Goal: Task Accomplishment & Management: Manage account settings

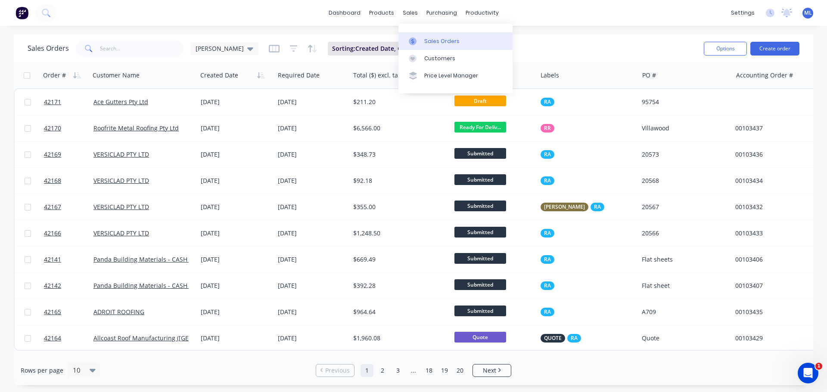
click at [415, 41] on icon at bounding box center [413, 41] width 8 height 8
click at [107, 50] on input "text" at bounding box center [142, 48] width 84 height 17
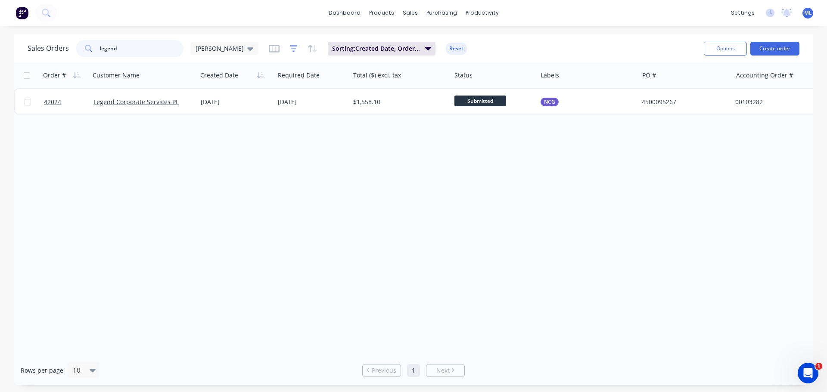
type input "legend"
click at [290, 51] on icon "button" at bounding box center [294, 48] width 8 height 9
click at [269, 52] on icon "button" at bounding box center [274, 49] width 11 height 8
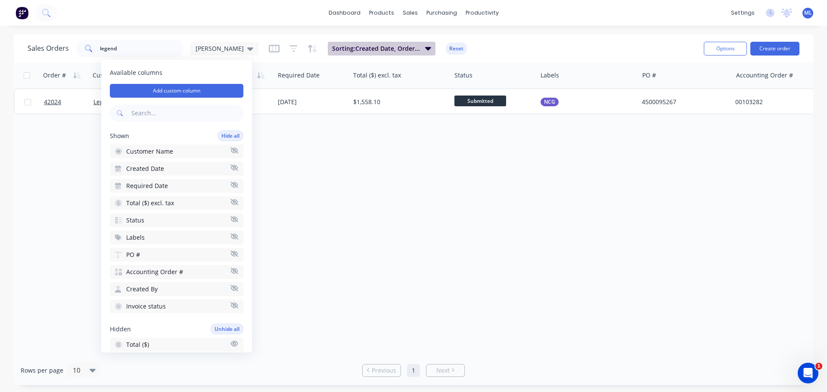
click at [332, 44] on span "Sorting: Created Date, Order #" at bounding box center [376, 48] width 88 height 9
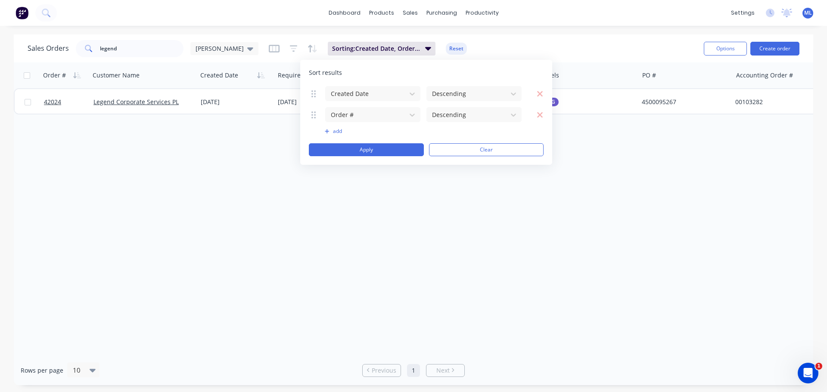
click at [613, 59] on div "Sales Orders legend Michael Sorting: Created Date, Order # Reset Options Create…" at bounding box center [414, 48] width 800 height 28
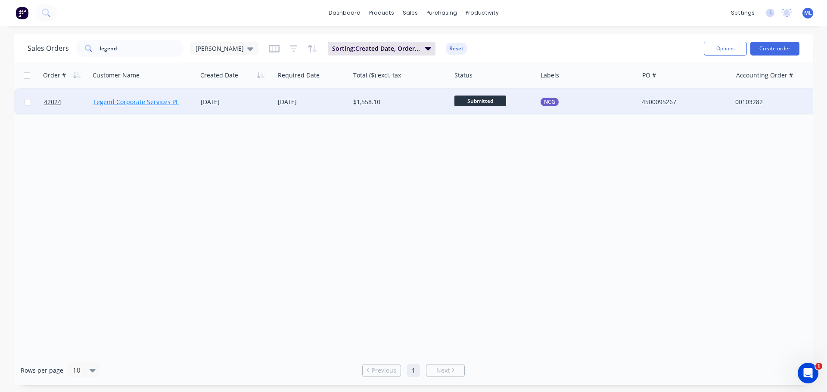
click at [145, 104] on link "Legend Corporate Services PL" at bounding box center [135, 102] width 85 height 8
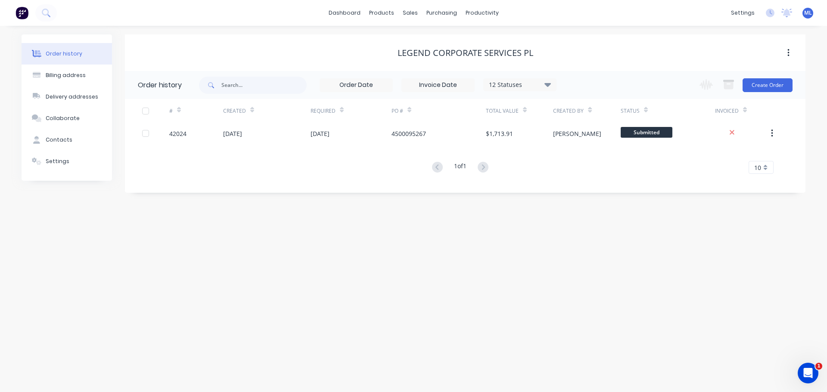
click at [506, 87] on div "12 Statuses" at bounding box center [520, 84] width 72 height 9
click at [591, 184] on label at bounding box center [591, 184] width 0 height 0
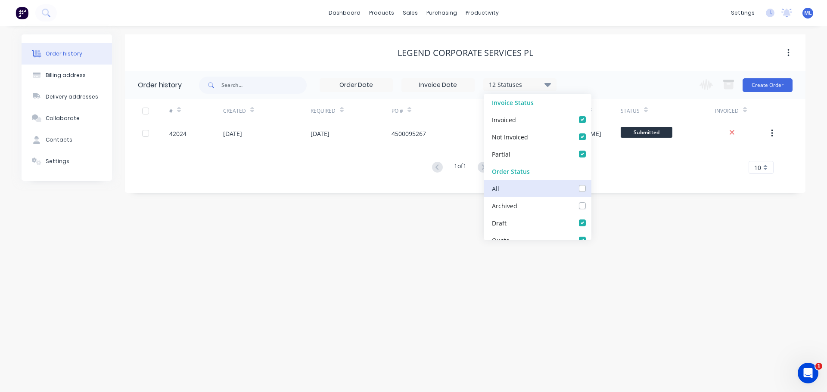
click at [591, 190] on input "checkbox" at bounding box center [594, 188] width 7 height 8
checkbox input "true"
click at [627, 260] on div "Order history Billing address Delivery addresses Collaborate Contacts Settings …" at bounding box center [413, 209] width 827 height 367
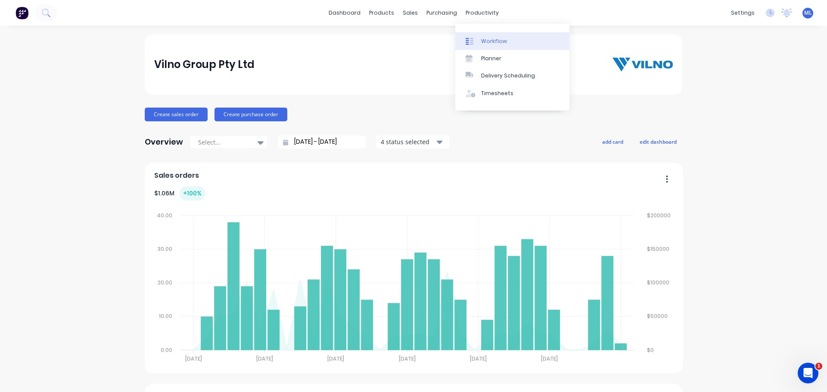
click at [480, 43] on link "Workflow" at bounding box center [512, 40] width 114 height 17
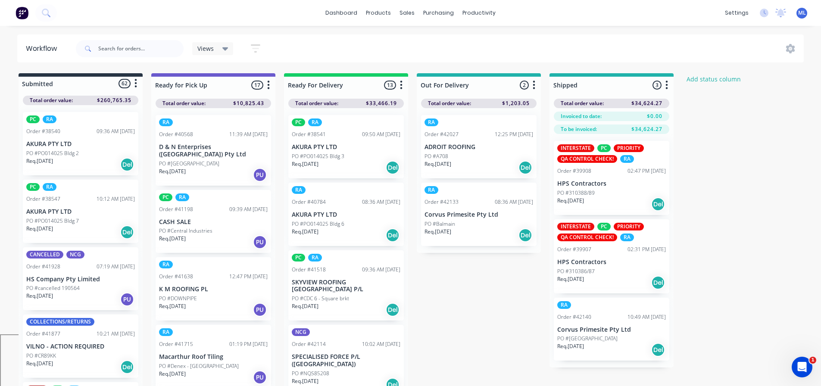
click at [204, 54] on div "Views" at bounding box center [212, 48] width 41 height 13
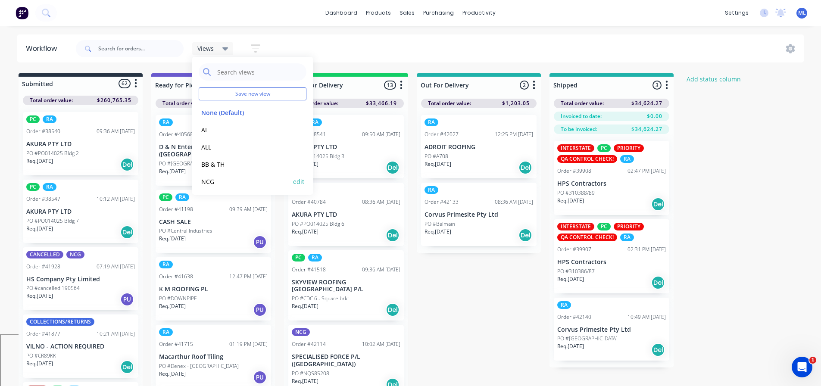
drag, startPoint x: 246, startPoint y: 158, endPoint x: 213, endPoint y: 180, distance: 39.8
click at [213, 180] on button "NCG" at bounding box center [245, 182] width 92 height 10
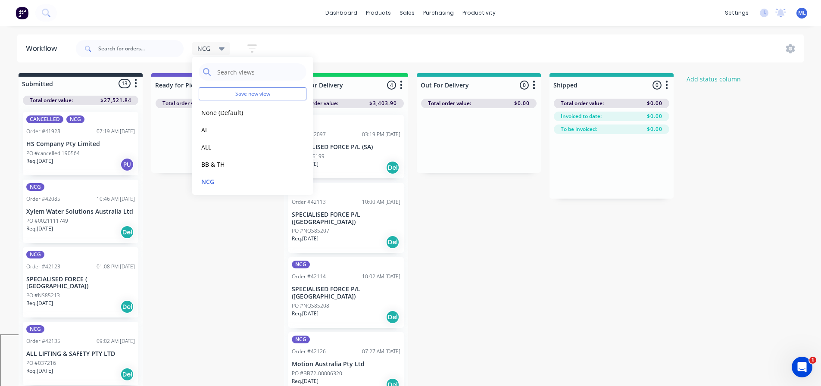
click at [190, 274] on div "Submitted 13 Status colour #273444 hex #273444 Save Cancel Summaries Total orde…" at bounding box center [462, 232] width 937 height 318
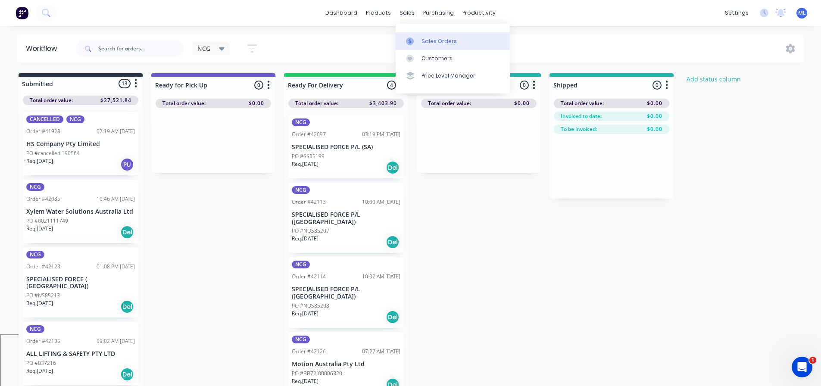
click at [429, 40] on div "Sales Orders" at bounding box center [438, 41] width 35 height 8
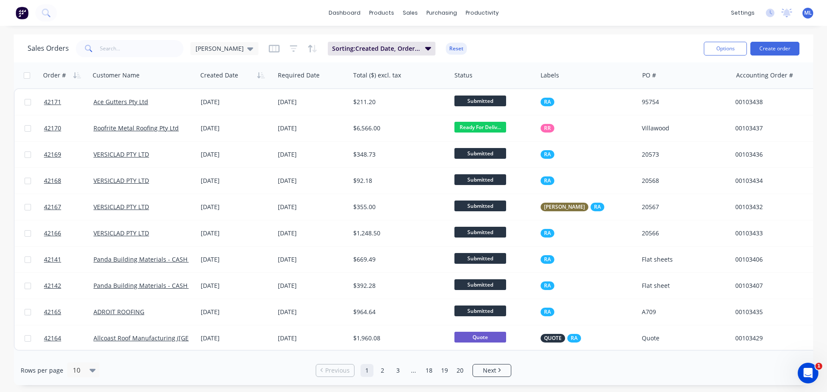
click at [243, 57] on div "Sales Orders Michael Sorting: Created Date, Order # Reset" at bounding box center [362, 48] width 669 height 21
click at [272, 47] on icon "button" at bounding box center [274, 49] width 4 height 6
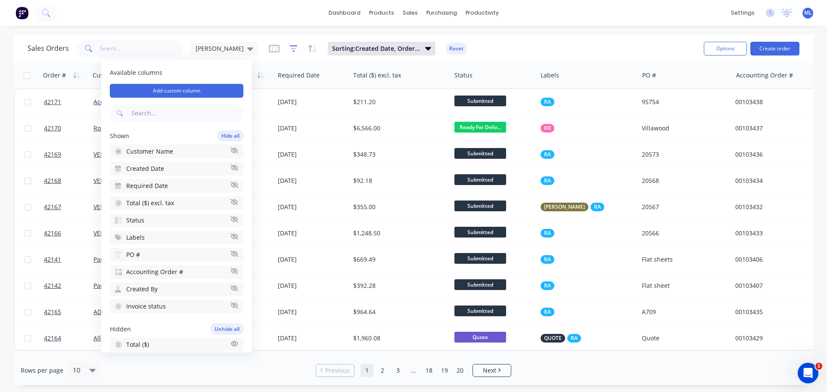
click at [290, 48] on icon "button" at bounding box center [294, 48] width 8 height 9
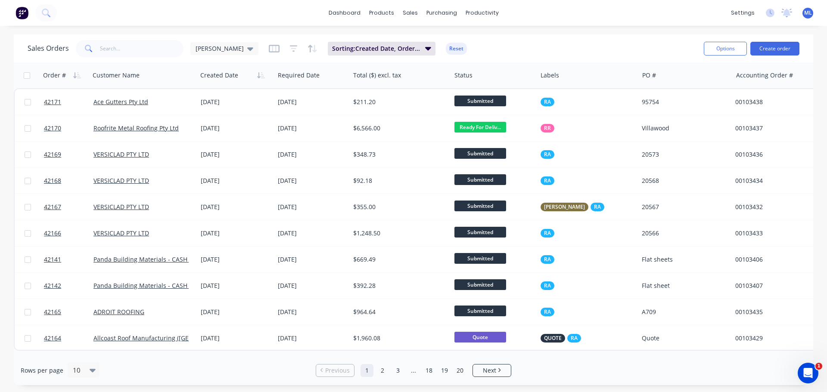
click at [254, 28] on div "dashboard products sales purchasing productivity dashboard products Product Cat…" at bounding box center [413, 196] width 827 height 392
click at [684, 18] on div "dashboard products sales purchasing productivity dashboard products Product Cat…" at bounding box center [413, 13] width 827 height 26
click at [504, 49] on div "Sales Orders Michael Sorting: Created Date, Order # Reset" at bounding box center [362, 48] width 669 height 21
click at [227, 51] on div "[PERSON_NAME]" at bounding box center [224, 48] width 68 height 13
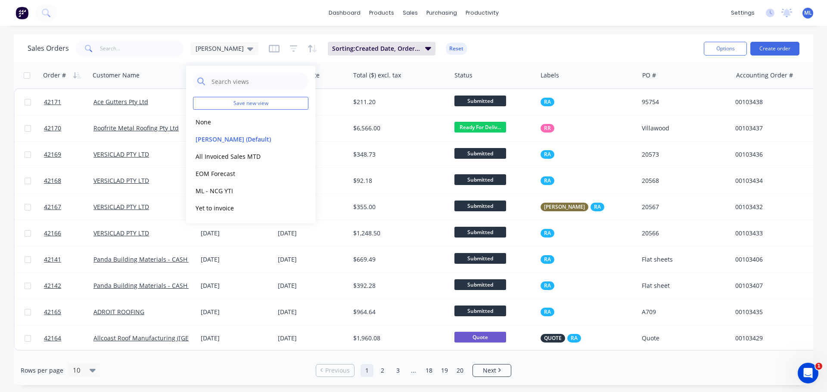
click at [246, 31] on div "dashboard products sales purchasing productivity dashboard products Product Cat…" at bounding box center [413, 196] width 827 height 392
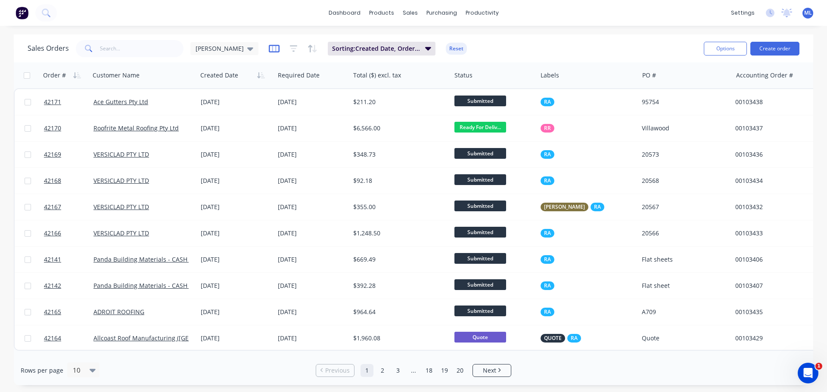
click at [272, 47] on icon "button" at bounding box center [274, 49] width 4 height 6
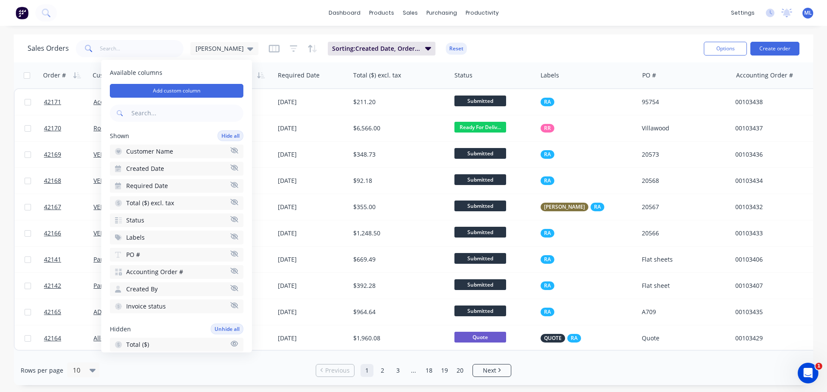
click at [526, 46] on div "Sales Orders Michael Sorting: Created Date, Order # Reset" at bounding box center [362, 48] width 669 height 21
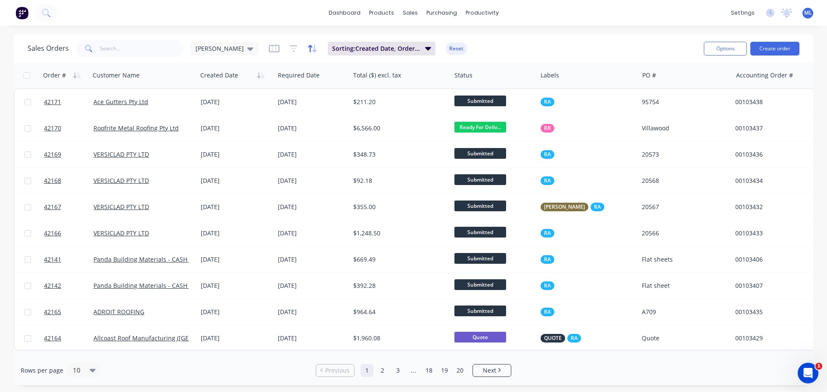
click at [308, 52] on icon "button" at bounding box center [313, 48] width 10 height 9
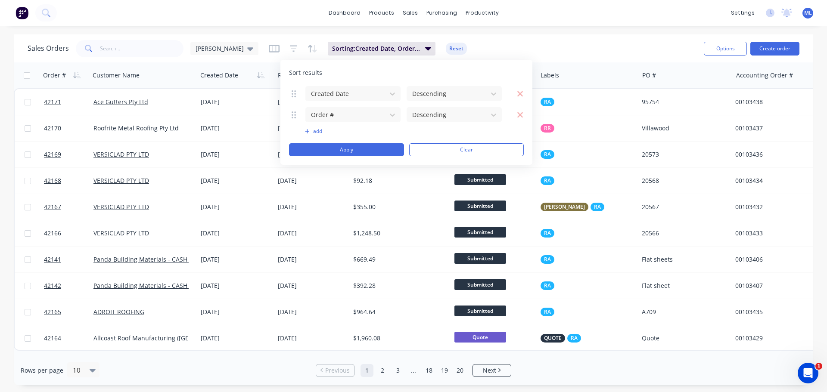
click at [591, 47] on div "Sales Orders Michael Sorting: Created Date, Order # Reset" at bounding box center [362, 48] width 669 height 21
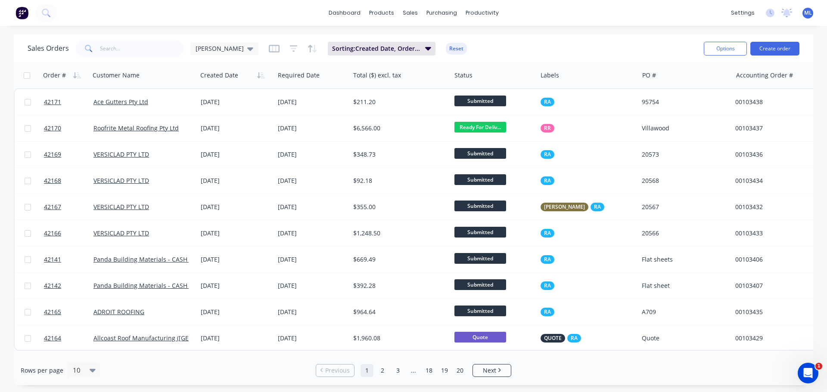
click at [269, 47] on div "Sorting: Created Date, Order # Reset" at bounding box center [368, 49] width 198 height 14
click at [290, 50] on icon "button" at bounding box center [294, 48] width 8 height 9
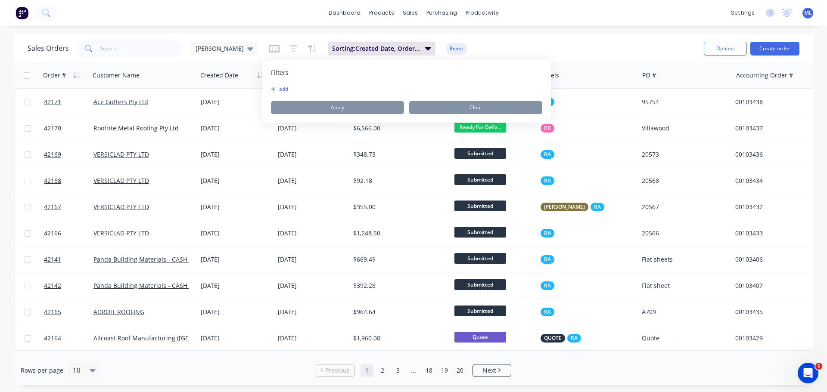
click at [280, 89] on button "add" at bounding box center [282, 89] width 22 height 7
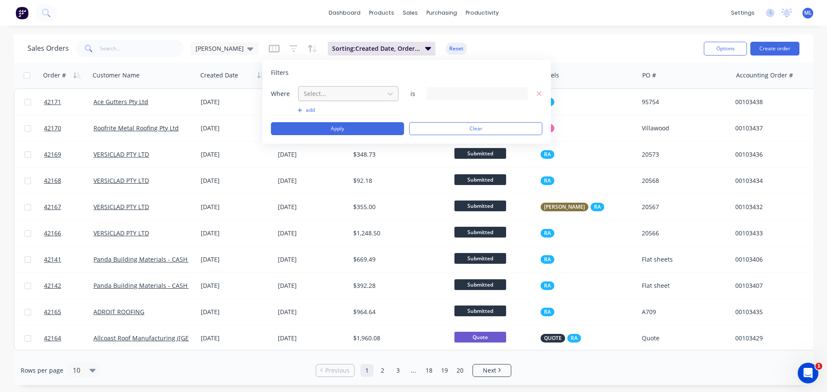
click at [333, 93] on div at bounding box center [341, 93] width 77 height 11
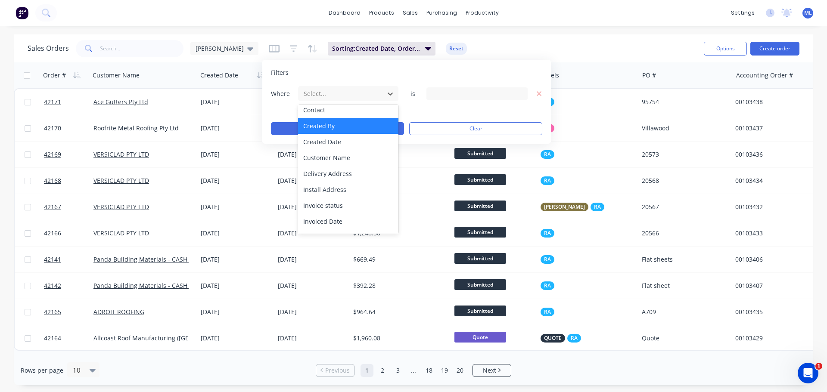
scroll to position [69, 0]
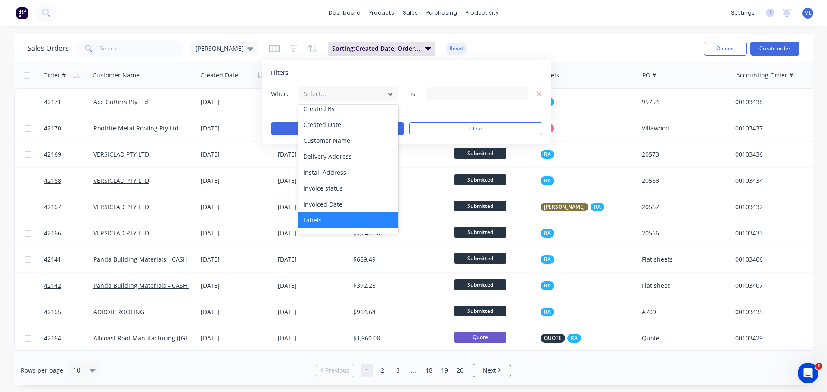
click at [320, 222] on div "Labels" at bounding box center [348, 220] width 100 height 16
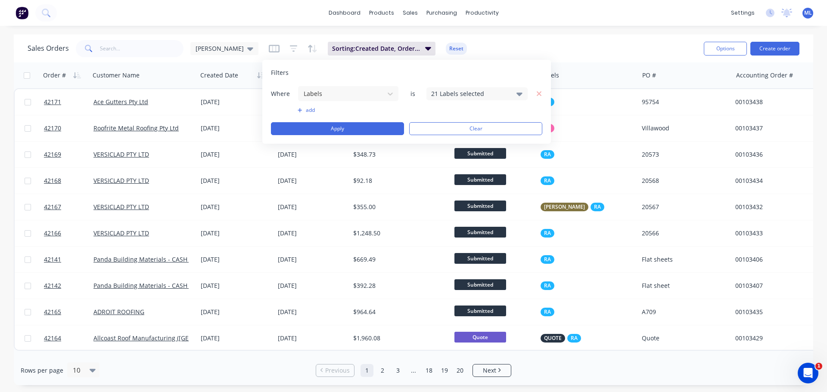
click at [452, 98] on div "21 Labels selected" at bounding box center [470, 93] width 78 height 9
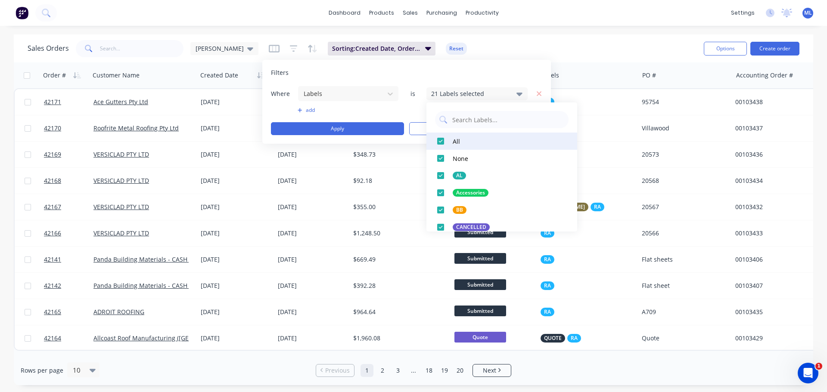
click at [441, 138] on div at bounding box center [440, 141] width 17 height 17
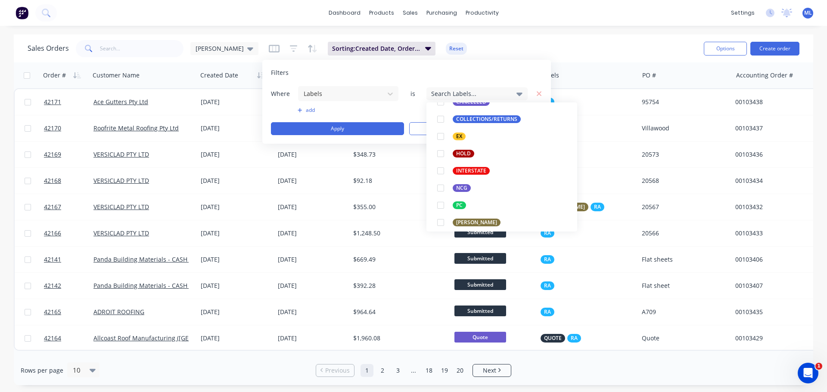
scroll to position [126, 0]
click at [455, 186] on div "NCG" at bounding box center [462, 188] width 18 height 8
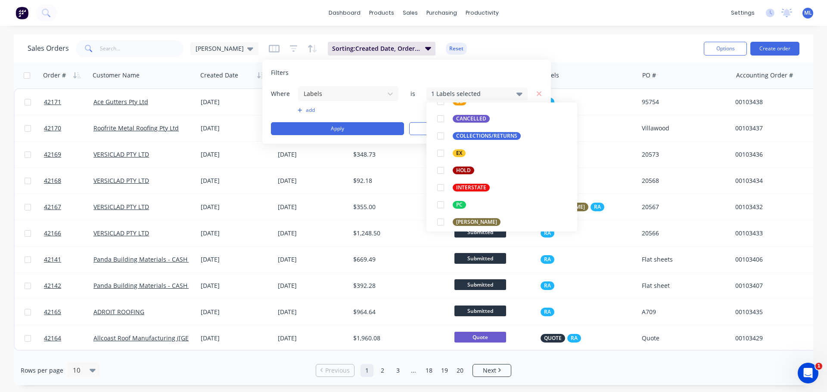
scroll to position [0, 0]
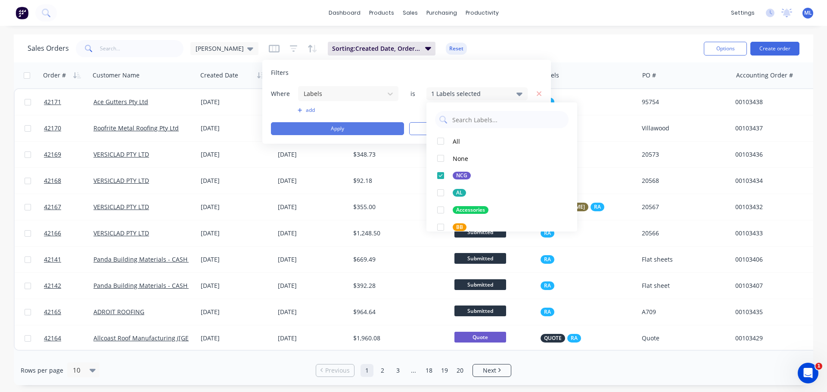
click at [369, 131] on button "Apply" at bounding box center [337, 128] width 133 height 13
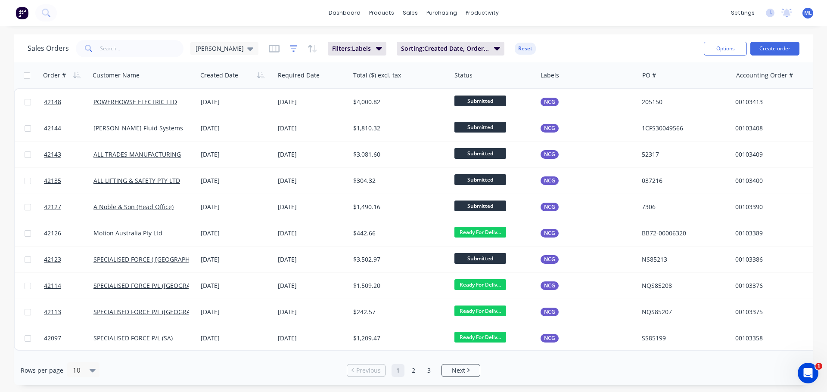
click at [290, 47] on icon "button" at bounding box center [294, 48] width 8 height 9
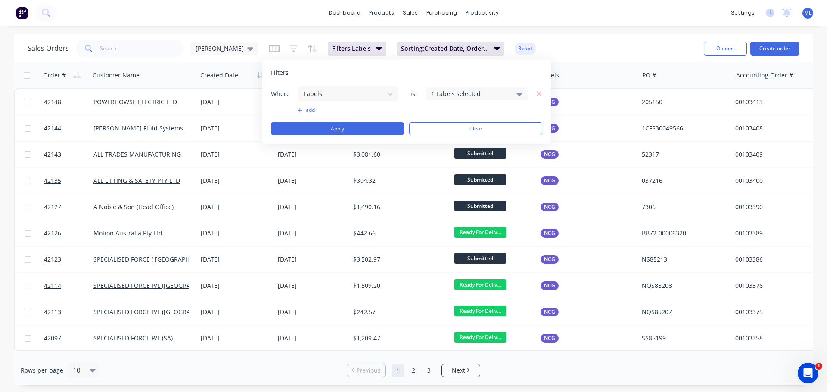
click at [300, 112] on icon "button" at bounding box center [300, 110] width 4 height 4
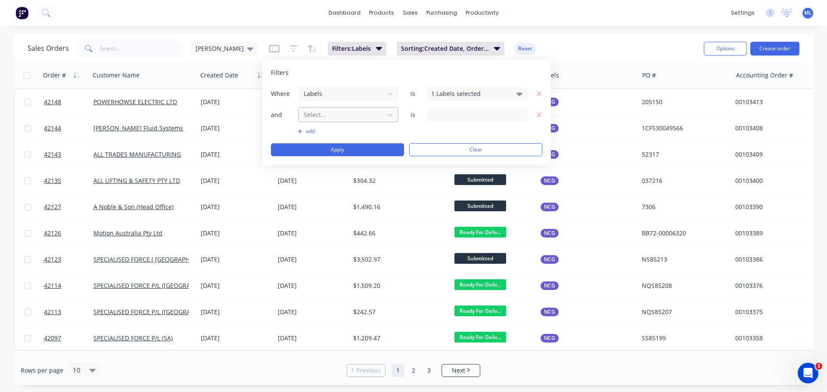
click at [323, 121] on div "Select..." at bounding box center [341, 115] width 82 height 14
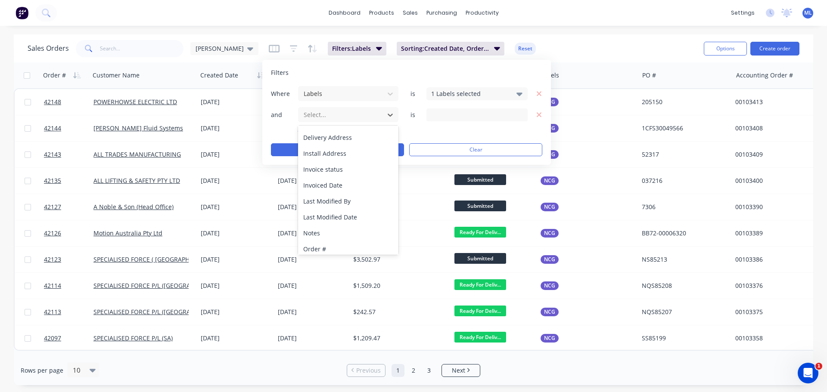
scroll to position [110, 0]
click at [336, 169] on div "Invoice status" at bounding box center [348, 169] width 100 height 16
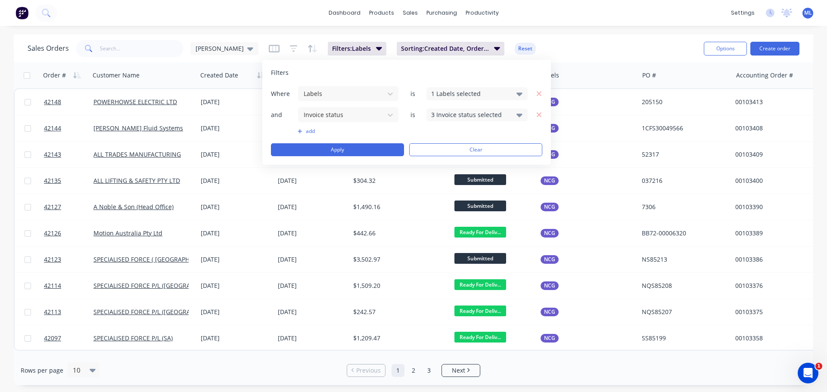
click at [448, 114] on div "3 Invoice status selected" at bounding box center [470, 114] width 78 height 9
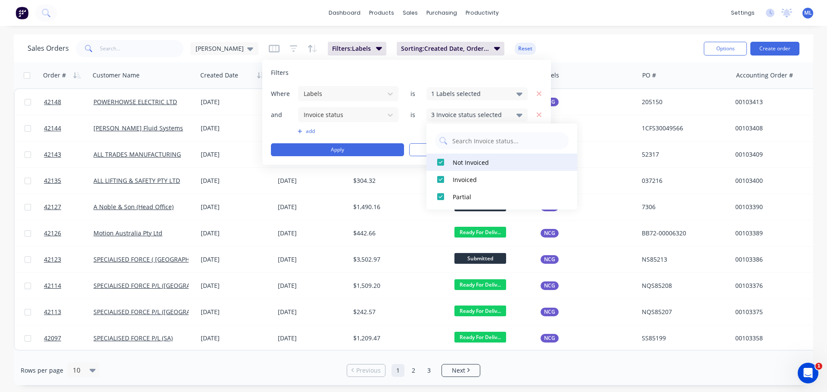
click at [448, 163] on div at bounding box center [440, 162] width 17 height 17
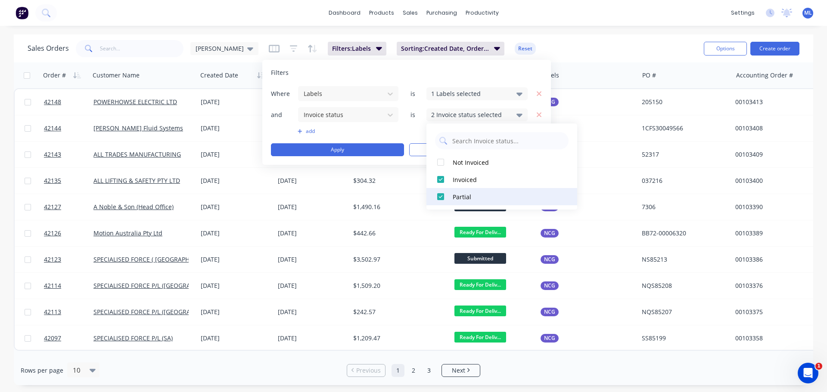
click at [439, 196] on div at bounding box center [440, 196] width 17 height 17
click at [392, 150] on button "Apply" at bounding box center [337, 149] width 133 height 13
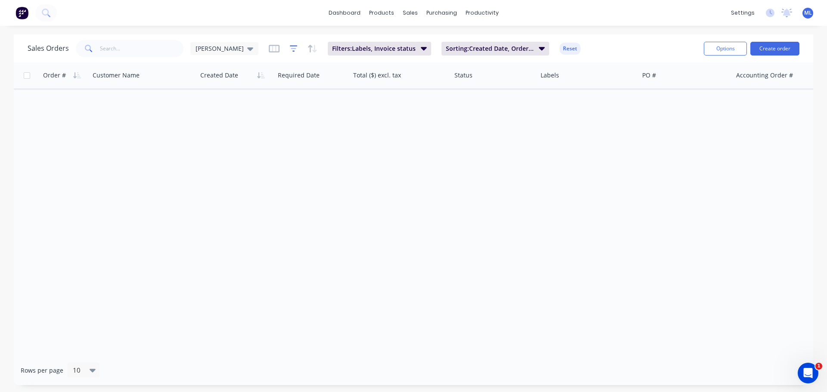
click at [290, 48] on icon "button" at bounding box center [294, 48] width 8 height 9
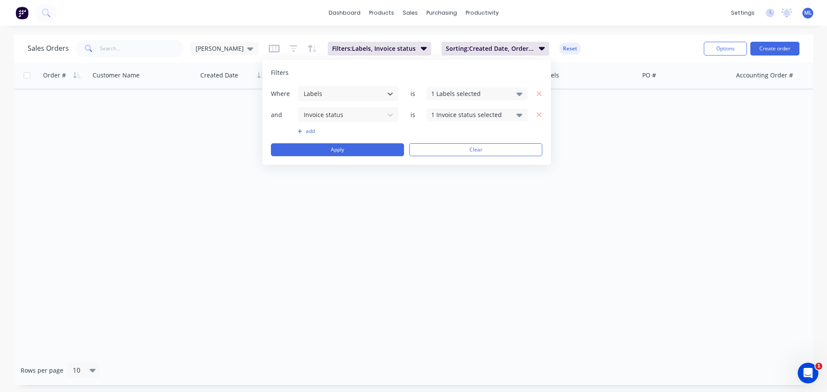
click at [315, 126] on div "Where option Labels, selected. Select is focused ,type to refine list, press Do…" at bounding box center [406, 121] width 271 height 71
click at [307, 130] on button "add" at bounding box center [348, 131] width 101 height 7
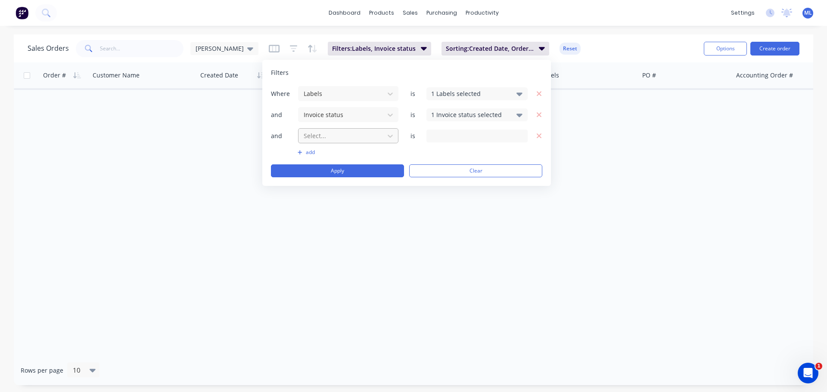
click at [324, 140] on div at bounding box center [341, 136] width 77 height 11
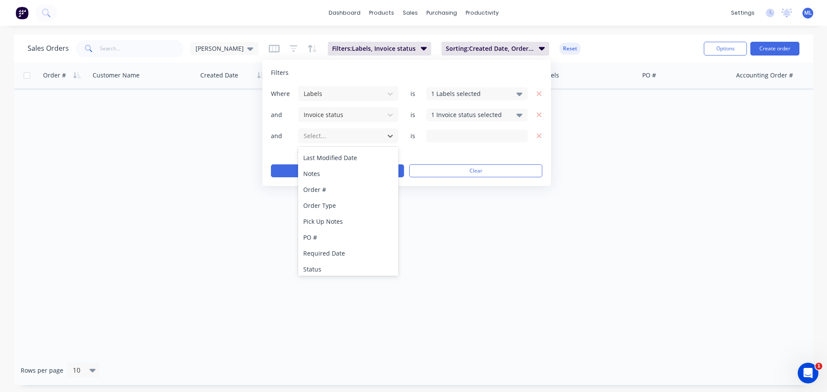
scroll to position [177, 0]
click at [327, 262] on div "Status" at bounding box center [348, 267] width 100 height 16
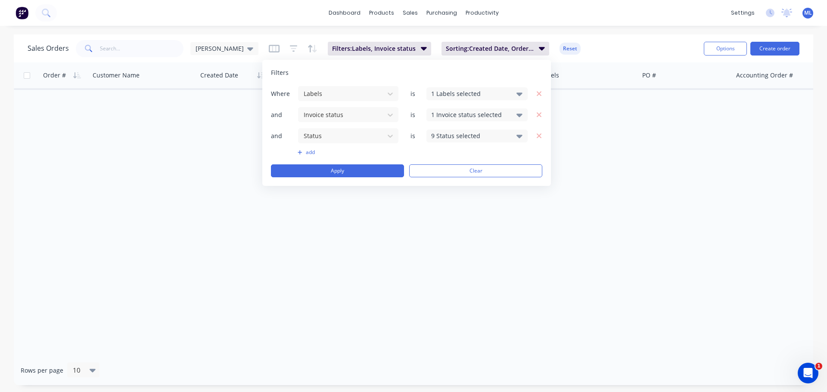
click at [452, 132] on div "9 Status selected" at bounding box center [470, 135] width 78 height 9
click at [438, 184] on div at bounding box center [440, 183] width 17 height 17
click at [442, 201] on div at bounding box center [440, 200] width 17 height 17
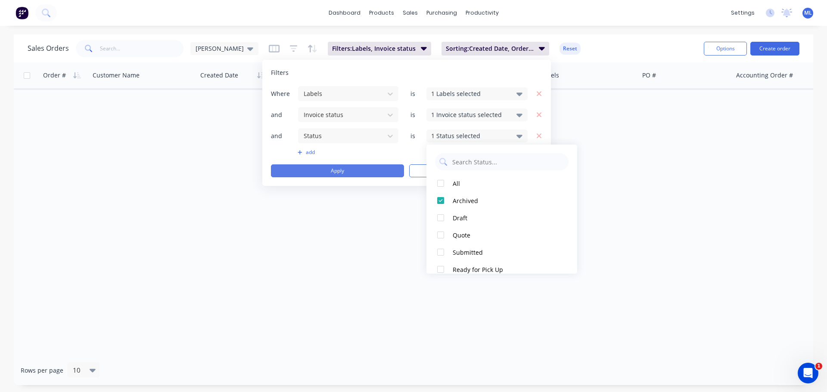
click at [354, 174] on button "Apply" at bounding box center [337, 171] width 133 height 13
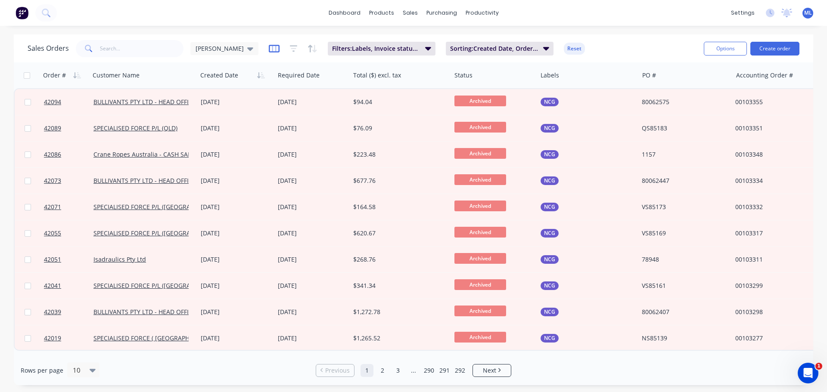
click at [269, 50] on icon "button" at bounding box center [274, 48] width 11 height 9
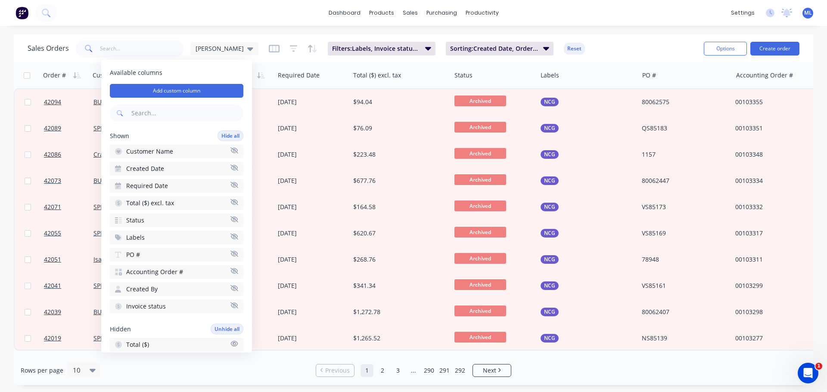
click at [269, 49] on div "Filters: Labels, Invoice status, Status Sorting: Created Date, Order # Reset" at bounding box center [427, 49] width 316 height 14
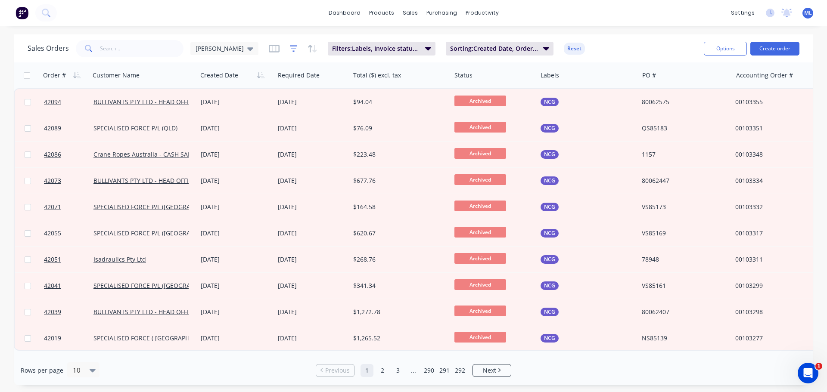
click at [290, 50] on icon "button" at bounding box center [294, 48] width 8 height 9
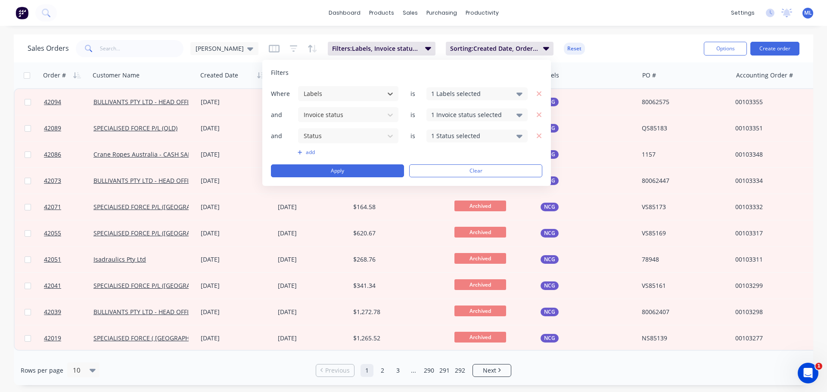
click at [306, 150] on button "add" at bounding box center [348, 152] width 101 height 7
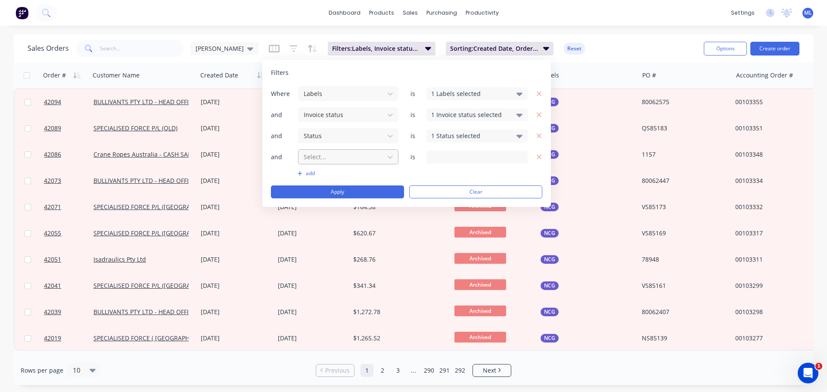
click at [317, 158] on div at bounding box center [341, 157] width 77 height 11
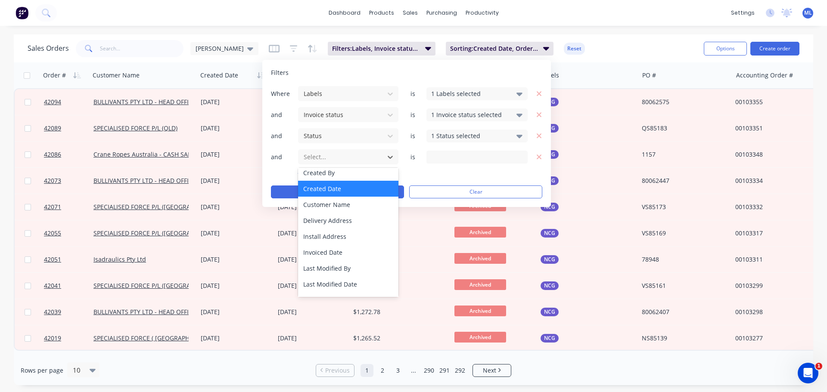
scroll to position [69, 0]
click at [332, 258] on div "Invoiced Date" at bounding box center [348, 252] width 100 height 16
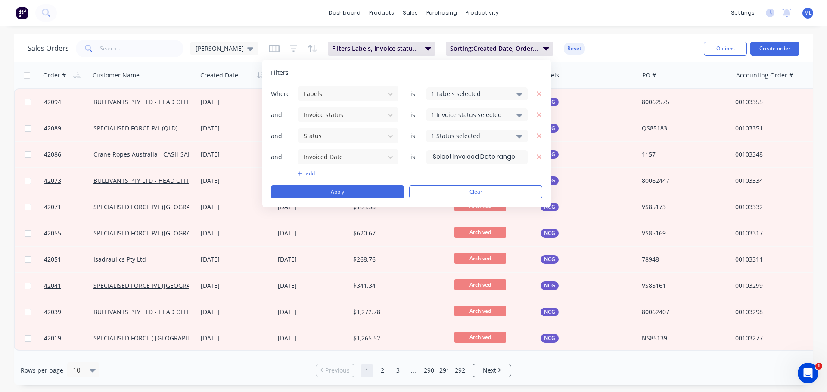
click at [452, 156] on input at bounding box center [477, 157] width 100 height 13
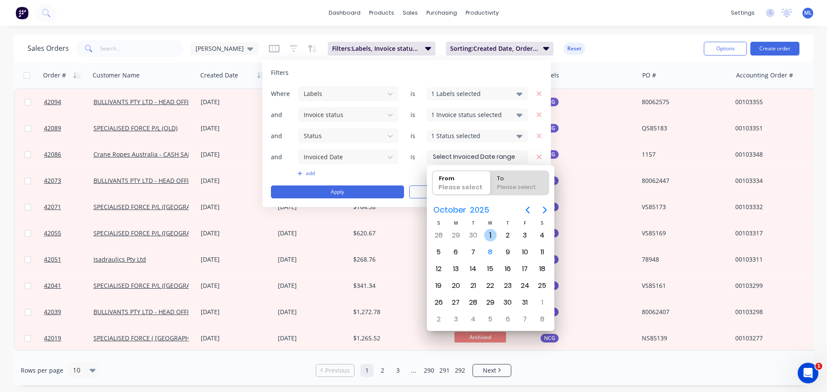
click at [493, 234] on div "1" at bounding box center [490, 235] width 13 height 13
type input "01/10/25"
radio input "false"
radio input "true"
click at [492, 245] on div "8" at bounding box center [490, 252] width 17 height 16
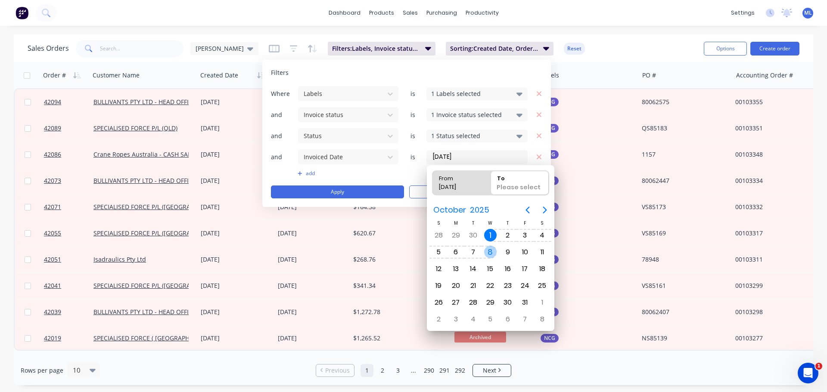
type input "01/10/25 - 08/10/25"
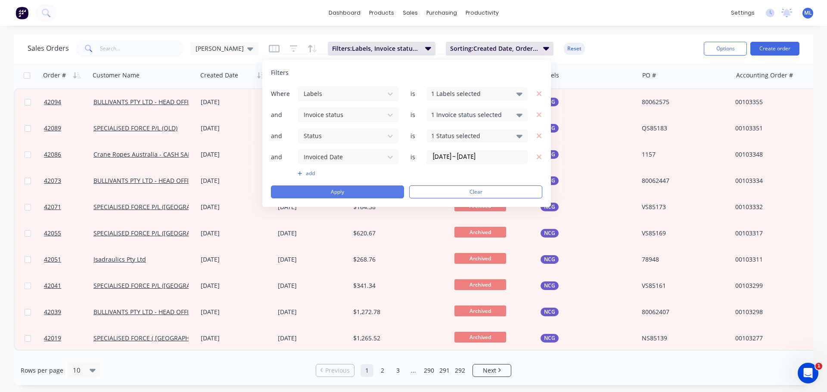
click at [346, 190] on button "Apply" at bounding box center [337, 192] width 133 height 13
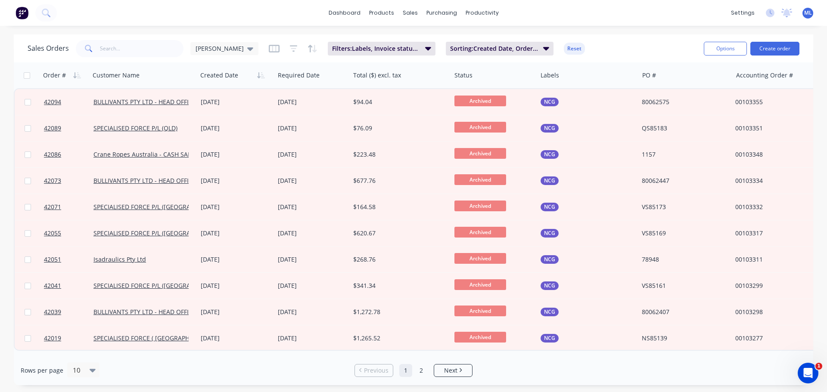
click at [380, 59] on div "Sales Orders Michael Filters: Labels, Invoice status, Status, Invoiced Date Sor…" at bounding box center [362, 48] width 669 height 21
click at [370, 53] on button "Filters: Labels, Invoice status, Status, Invoiced Date" at bounding box center [382, 49] width 108 height 14
click at [215, 51] on span "[PERSON_NAME]" at bounding box center [220, 48] width 48 height 9
click at [325, 25] on div "dashboard products sales purchasing productivity dashboard products Product Cat…" at bounding box center [413, 13] width 827 height 26
click at [391, 47] on span "Filters: Labels, Invoice status, Status, Invoiced Date" at bounding box center [376, 48] width 88 height 9
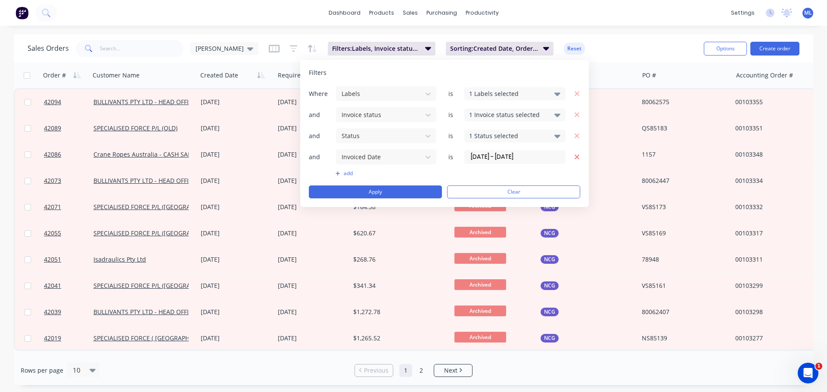
click at [571, 160] on button "button" at bounding box center [575, 157] width 9 height 11
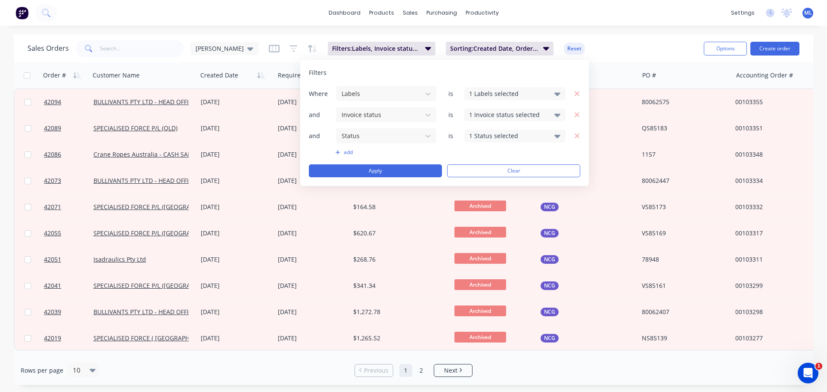
click at [576, 142] on div "and Status is 1 Status selected" at bounding box center [444, 136] width 271 height 16
click at [576, 137] on icon "button" at bounding box center [577, 136] width 5 height 5
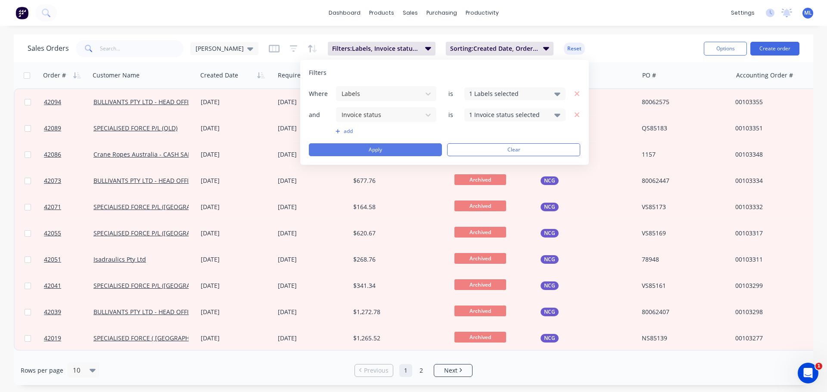
click at [417, 153] on button "Apply" at bounding box center [375, 149] width 133 height 13
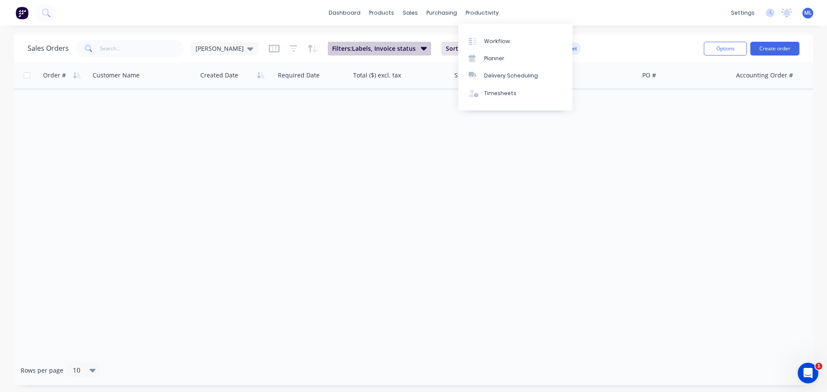
click at [374, 50] on span "Filters: Labels, Invoice status" at bounding box center [374, 48] width 84 height 9
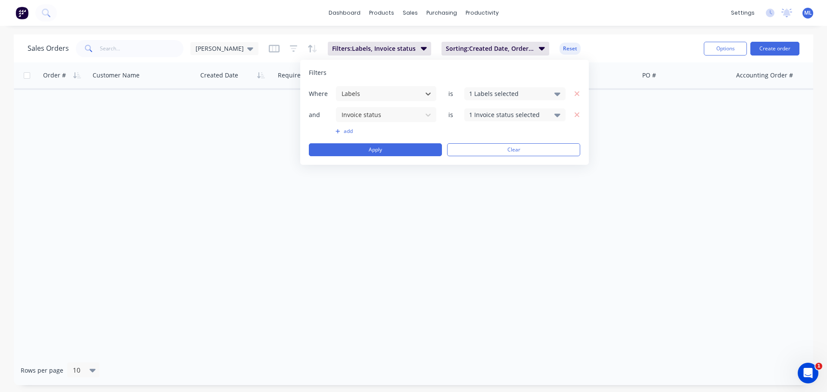
click at [481, 112] on div "1 Invoice status selected" at bounding box center [508, 114] width 78 height 9
click at [482, 158] on div at bounding box center [478, 162] width 17 height 17
click at [478, 180] on div at bounding box center [478, 179] width 17 height 17
click at [409, 150] on button "Apply" at bounding box center [375, 149] width 133 height 13
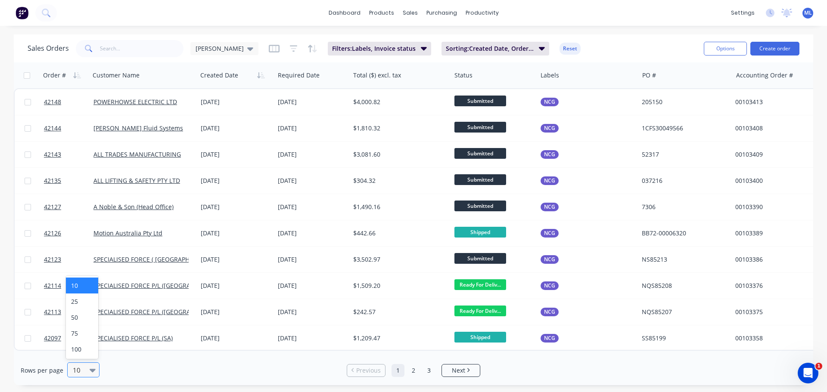
click at [90, 370] on icon at bounding box center [93, 370] width 6 height 3
click at [77, 352] on div "100" at bounding box center [82, 350] width 32 height 16
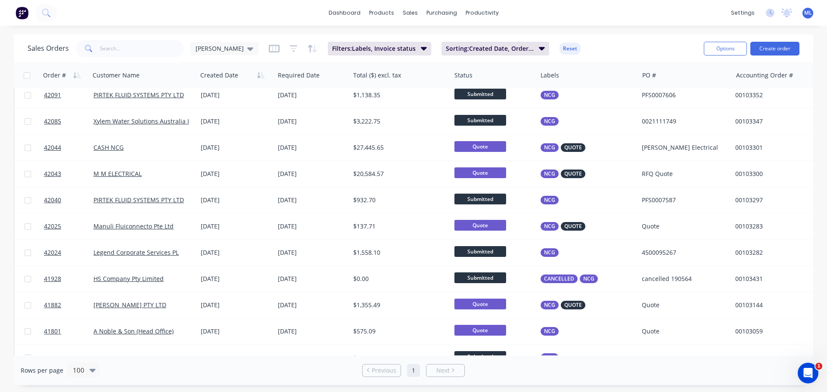
scroll to position [270, 0]
click at [328, 53] on button "Filters: Labels, Invoice status" at bounding box center [379, 49] width 103 height 14
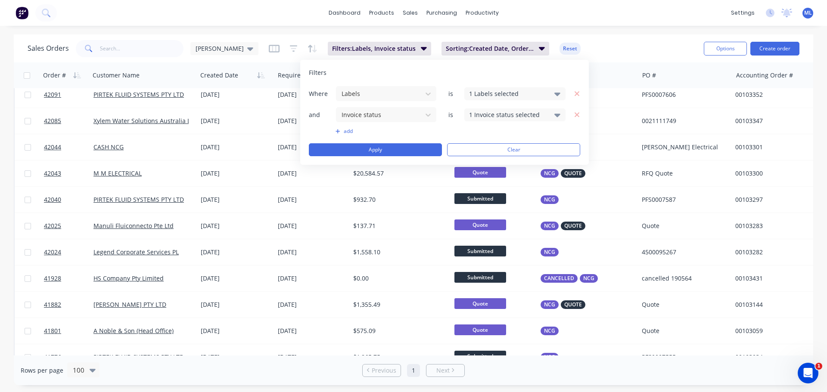
click at [341, 130] on button "add" at bounding box center [386, 131] width 101 height 7
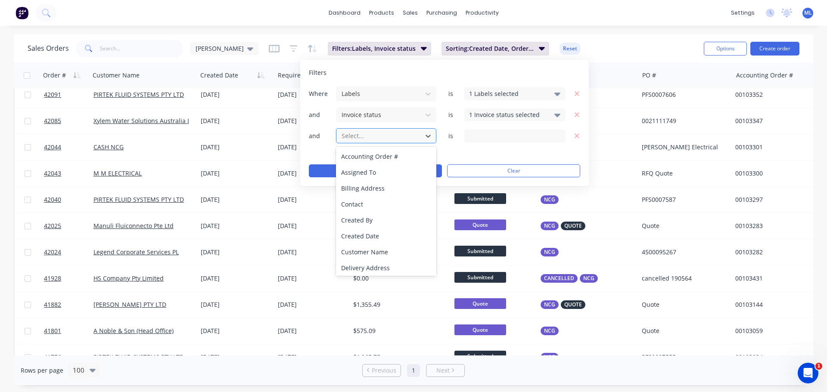
click at [349, 137] on div at bounding box center [379, 136] width 77 height 11
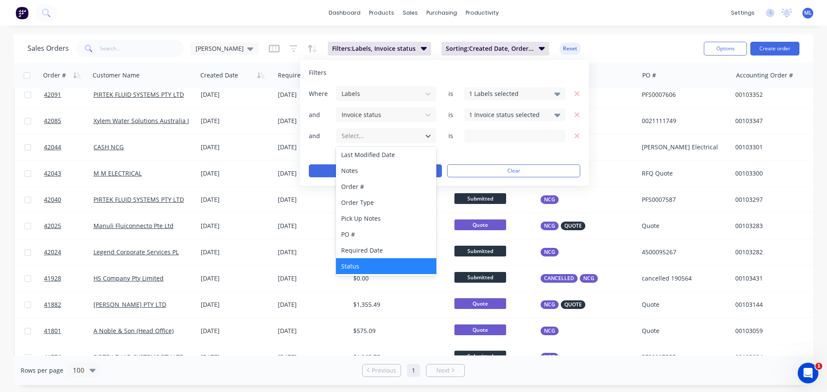
click at [350, 264] on div "Status" at bounding box center [386, 266] width 100 height 16
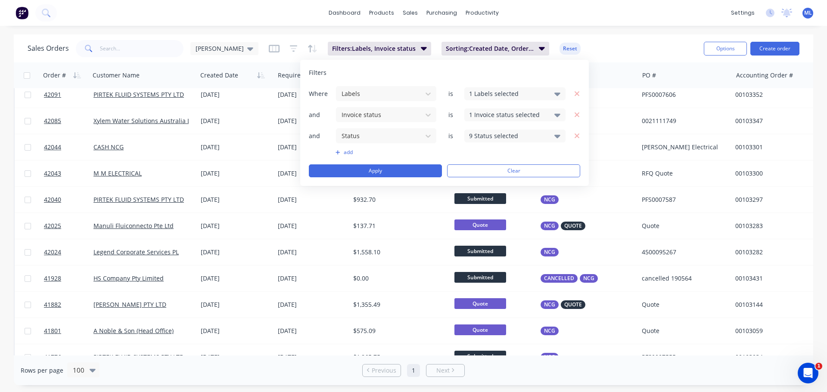
click at [489, 140] on div "9 Status selected" at bounding box center [514, 136] width 101 height 13
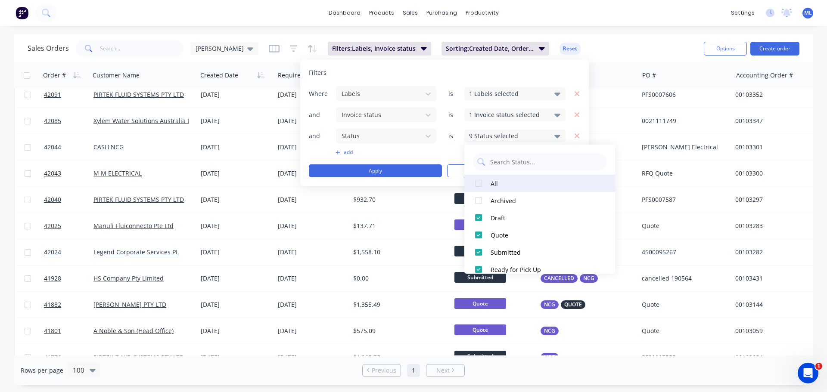
click at [476, 186] on div at bounding box center [478, 183] width 17 height 17
click at [476, 185] on div at bounding box center [478, 183] width 17 height 17
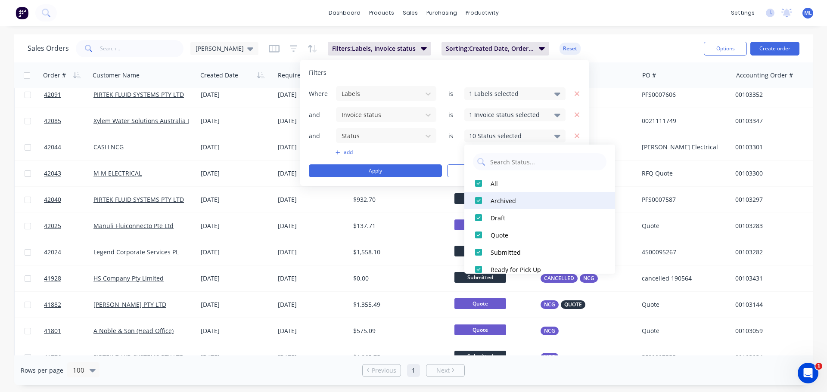
click at [477, 196] on div at bounding box center [478, 200] width 17 height 17
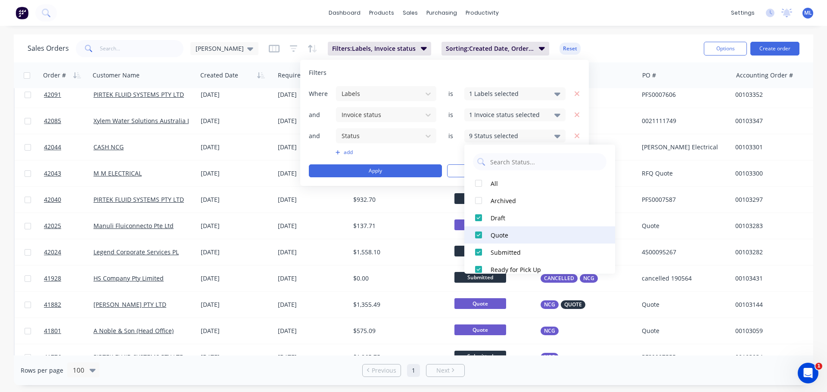
click at [476, 234] on div at bounding box center [478, 235] width 17 height 17
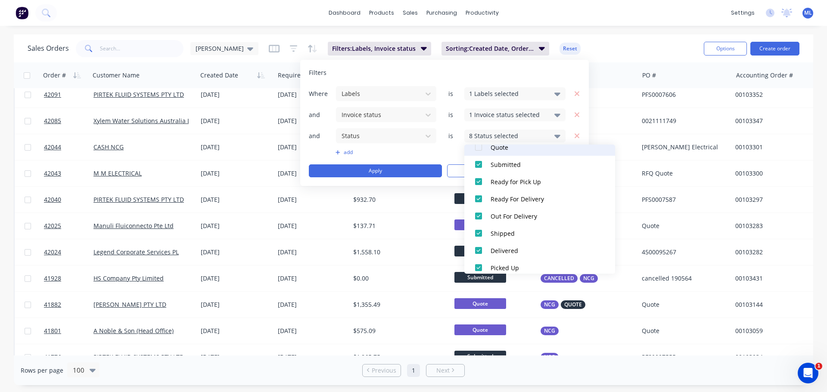
scroll to position [95, 0]
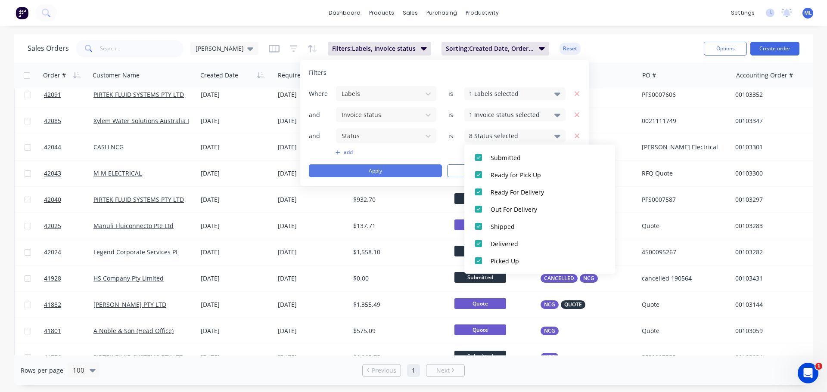
click at [380, 173] on button "Apply" at bounding box center [375, 171] width 133 height 13
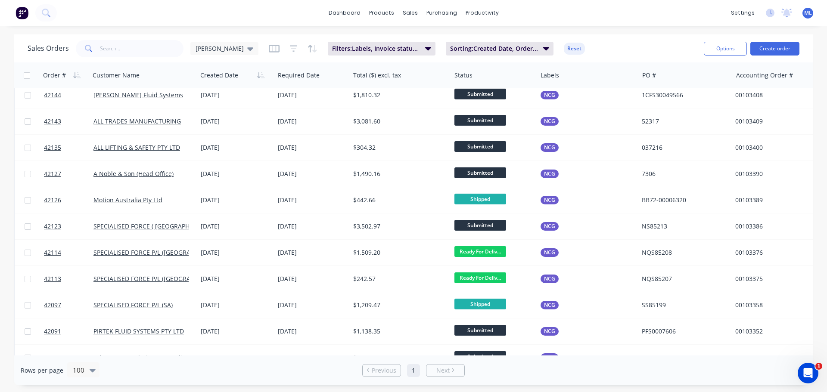
scroll to position [0, 0]
